Goal: Find specific page/section: Find specific page/section

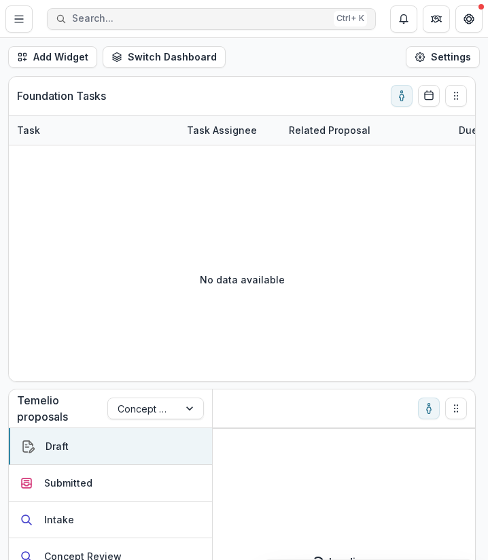
click at [198, 22] on span "Search..." at bounding box center [200, 19] width 256 height 12
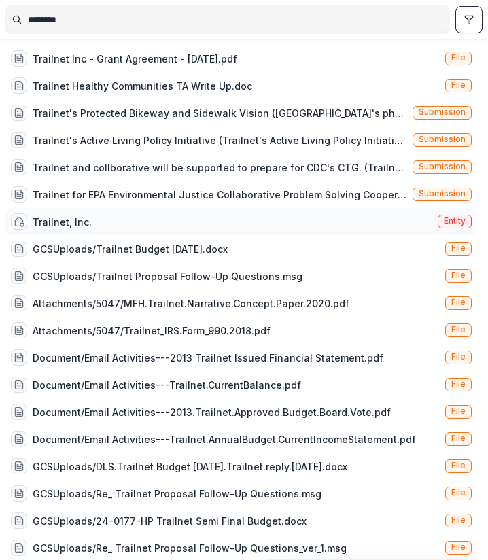
type input "********"
click at [64, 220] on div "Trailnet, Inc." at bounding box center [62, 222] width 59 height 14
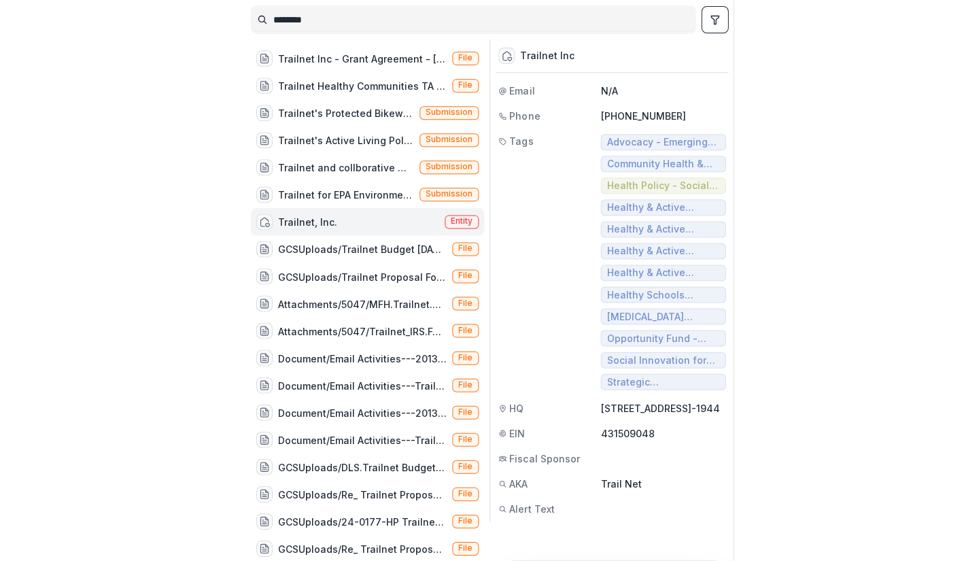
scroll to position [1, 0]
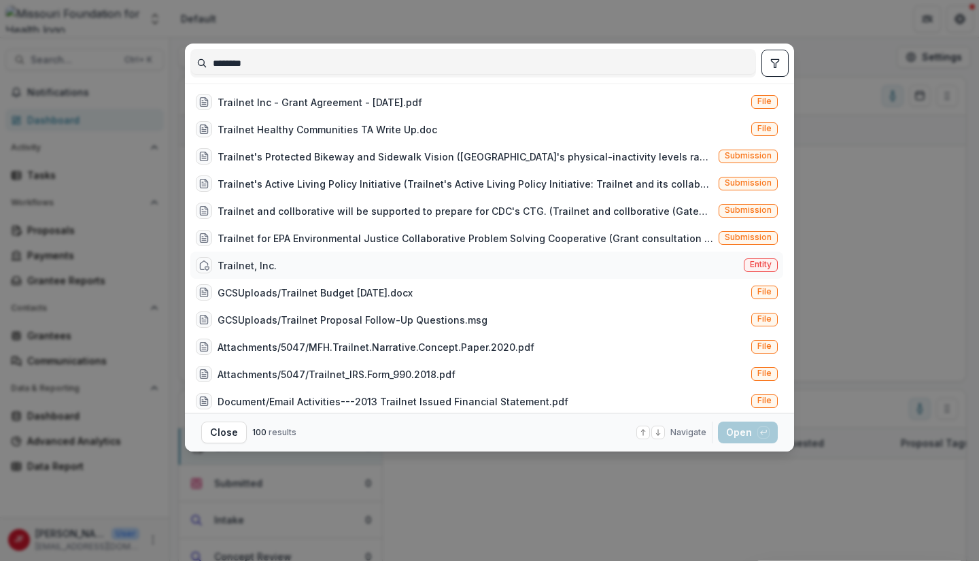
type input "********"
click at [275, 272] on div "Trailnet, Inc. Entity" at bounding box center [486, 265] width 593 height 27
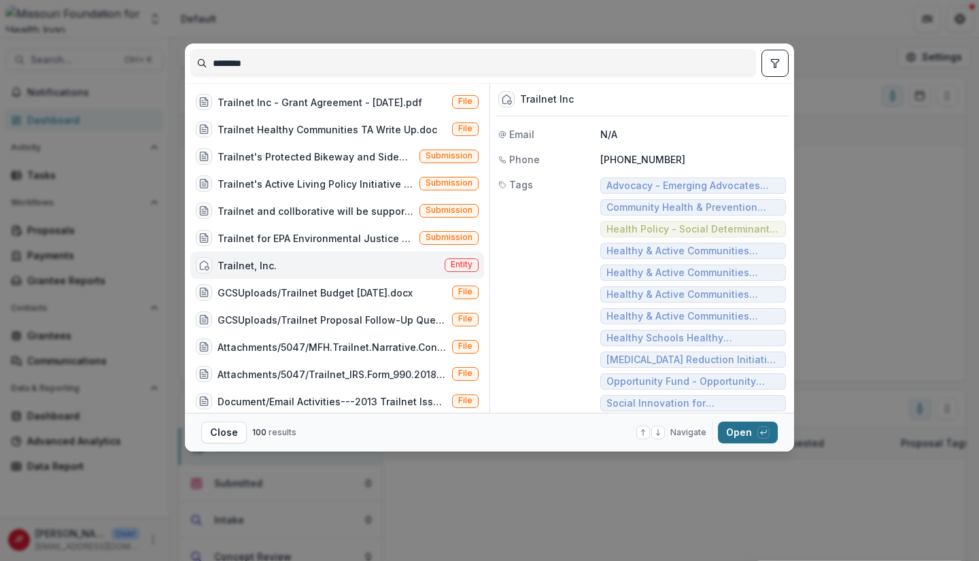
click at [488, 434] on button "Open with enter key" at bounding box center [748, 433] width 60 height 22
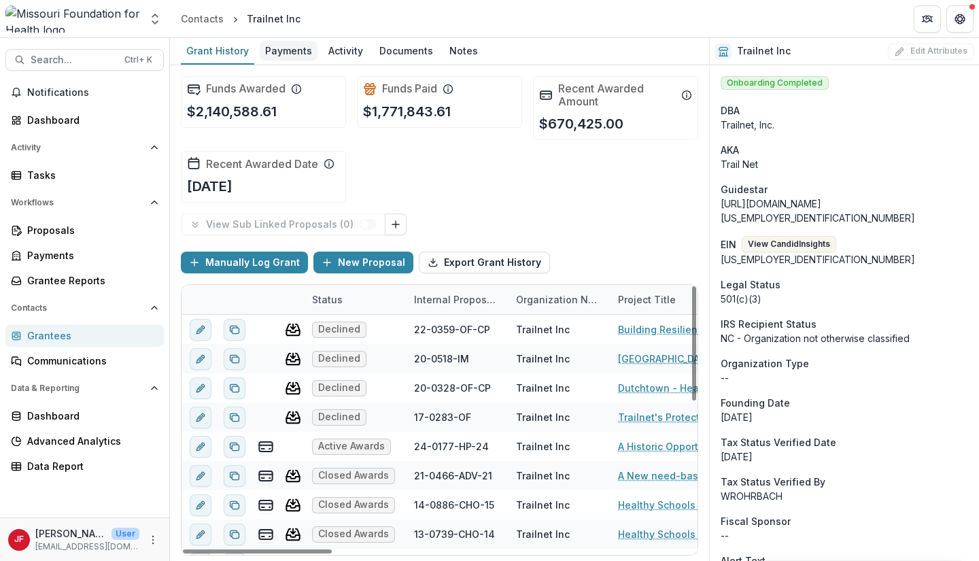
click at [292, 57] on div "Payments" at bounding box center [289, 51] width 58 height 20
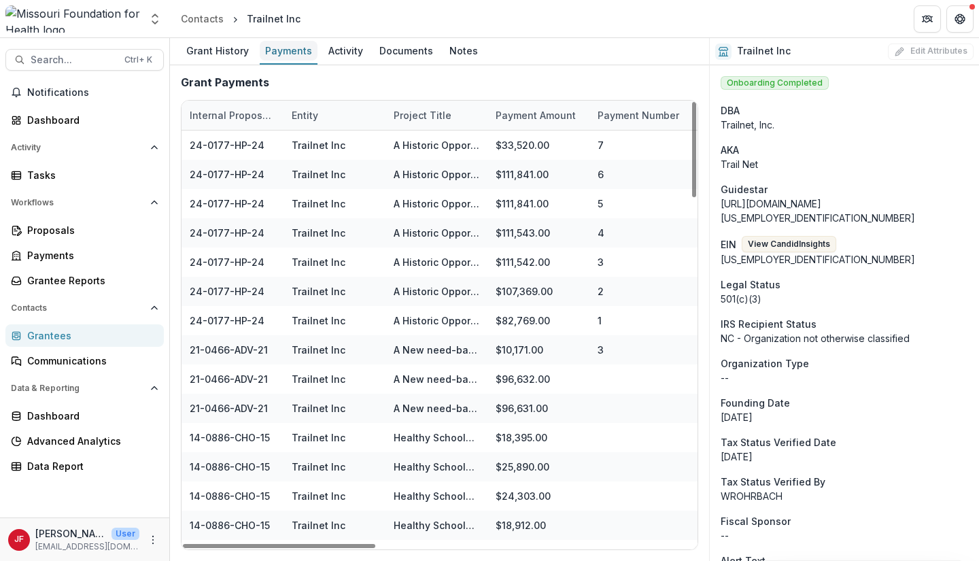
click at [303, 41] on div "Payments" at bounding box center [289, 51] width 58 height 20
click at [315, 43] on div "Grant History Payments Activity Documents Notes" at bounding box center [439, 51] width 539 height 27
click at [332, 45] on div "Activity" at bounding box center [346, 51] width 46 height 20
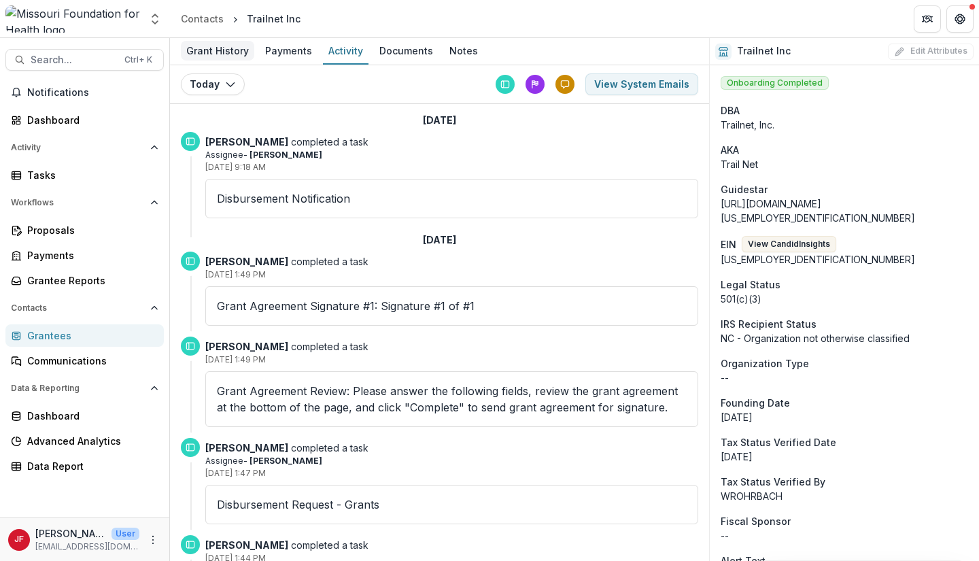
click at [222, 52] on div "Grant History" at bounding box center [217, 51] width 73 height 20
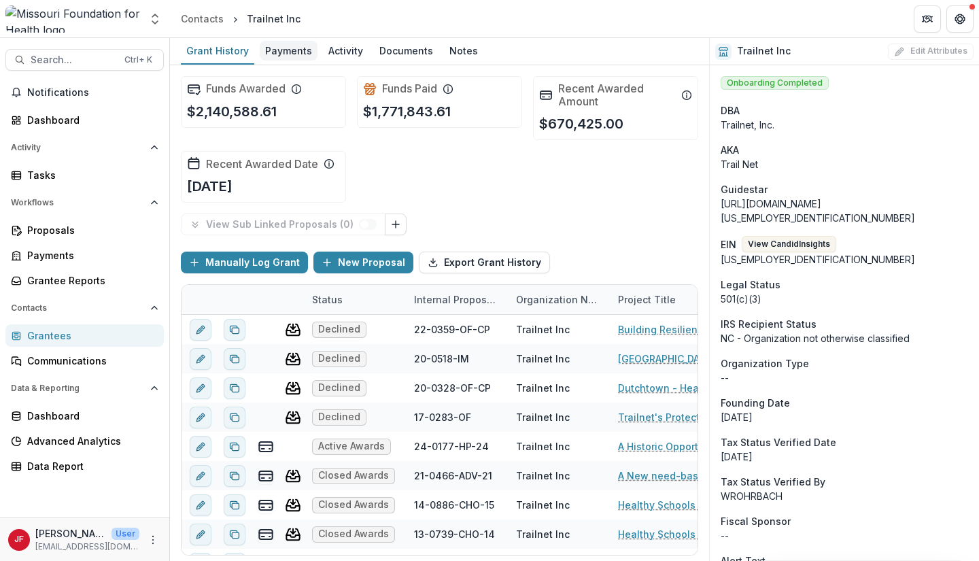
click at [288, 46] on div "Payments" at bounding box center [289, 51] width 58 height 20
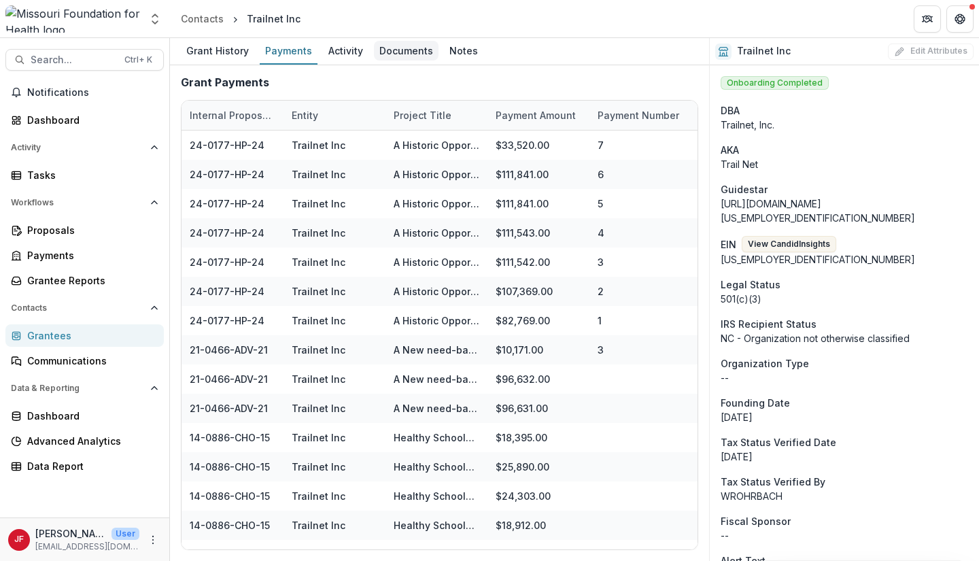
click at [394, 48] on div "Documents" at bounding box center [406, 51] width 65 height 20
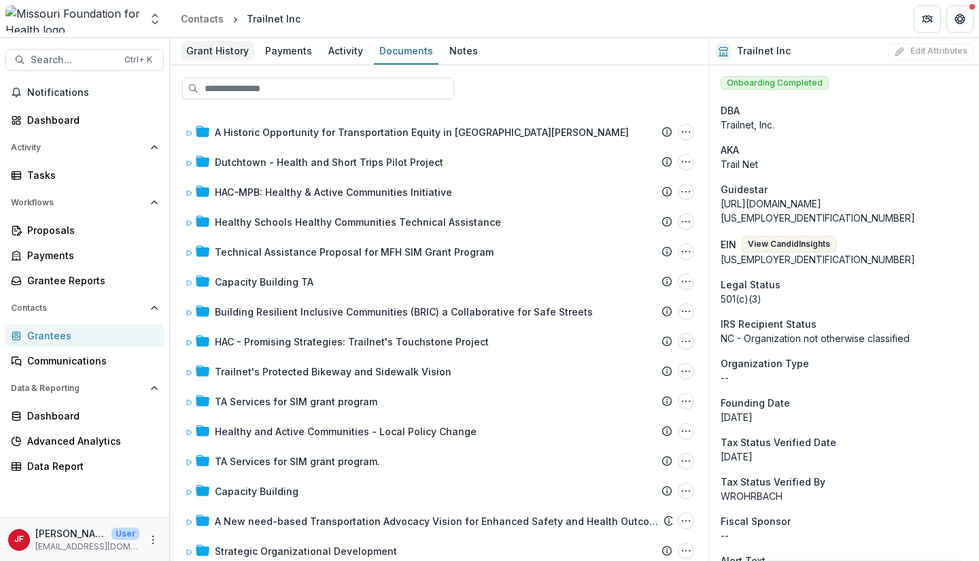
click at [221, 48] on div "Grant History" at bounding box center [217, 51] width 73 height 20
